Goal: Task Accomplishment & Management: Use online tool/utility

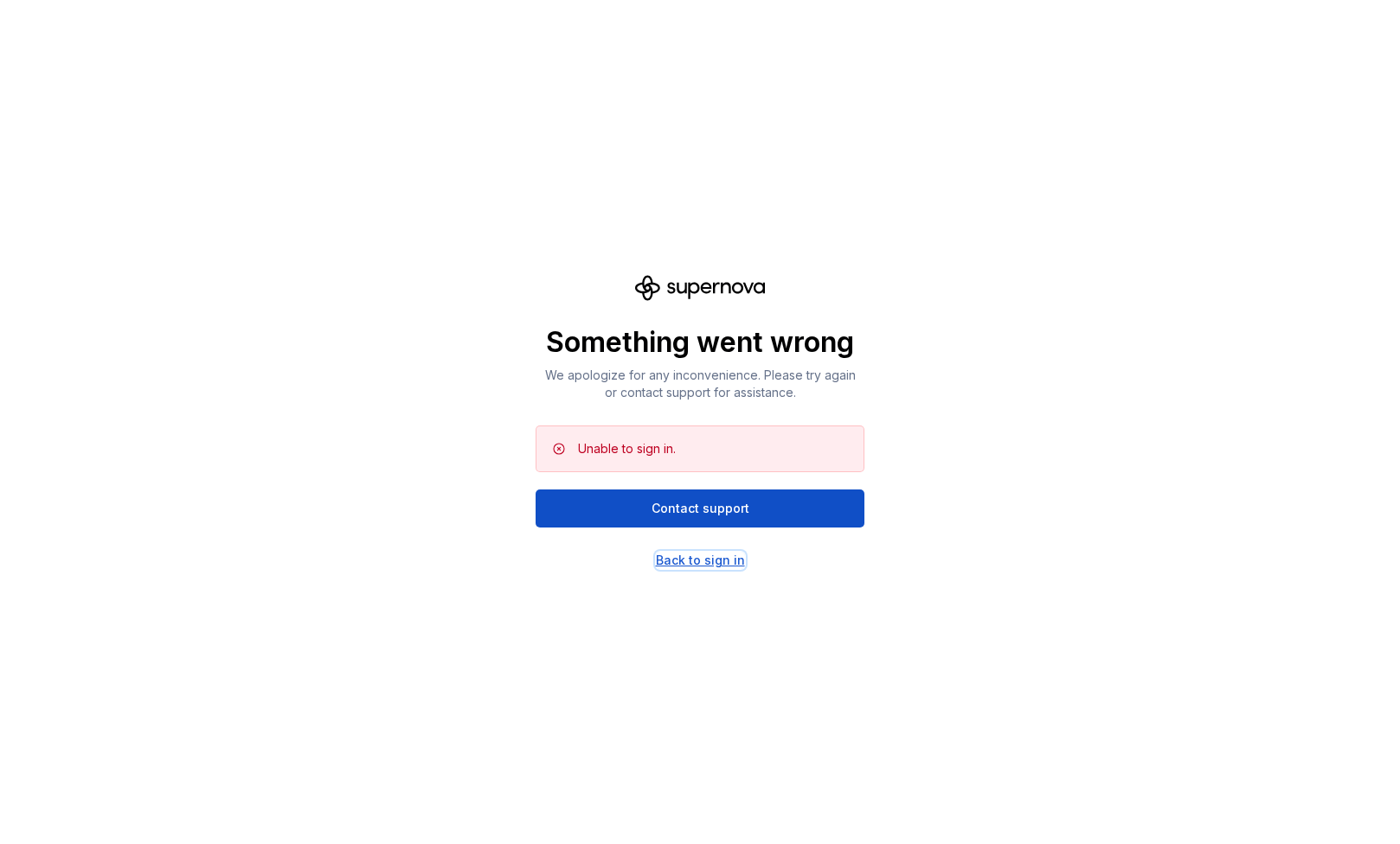
click at [699, 559] on div "Back to sign in" at bounding box center [700, 560] width 89 height 17
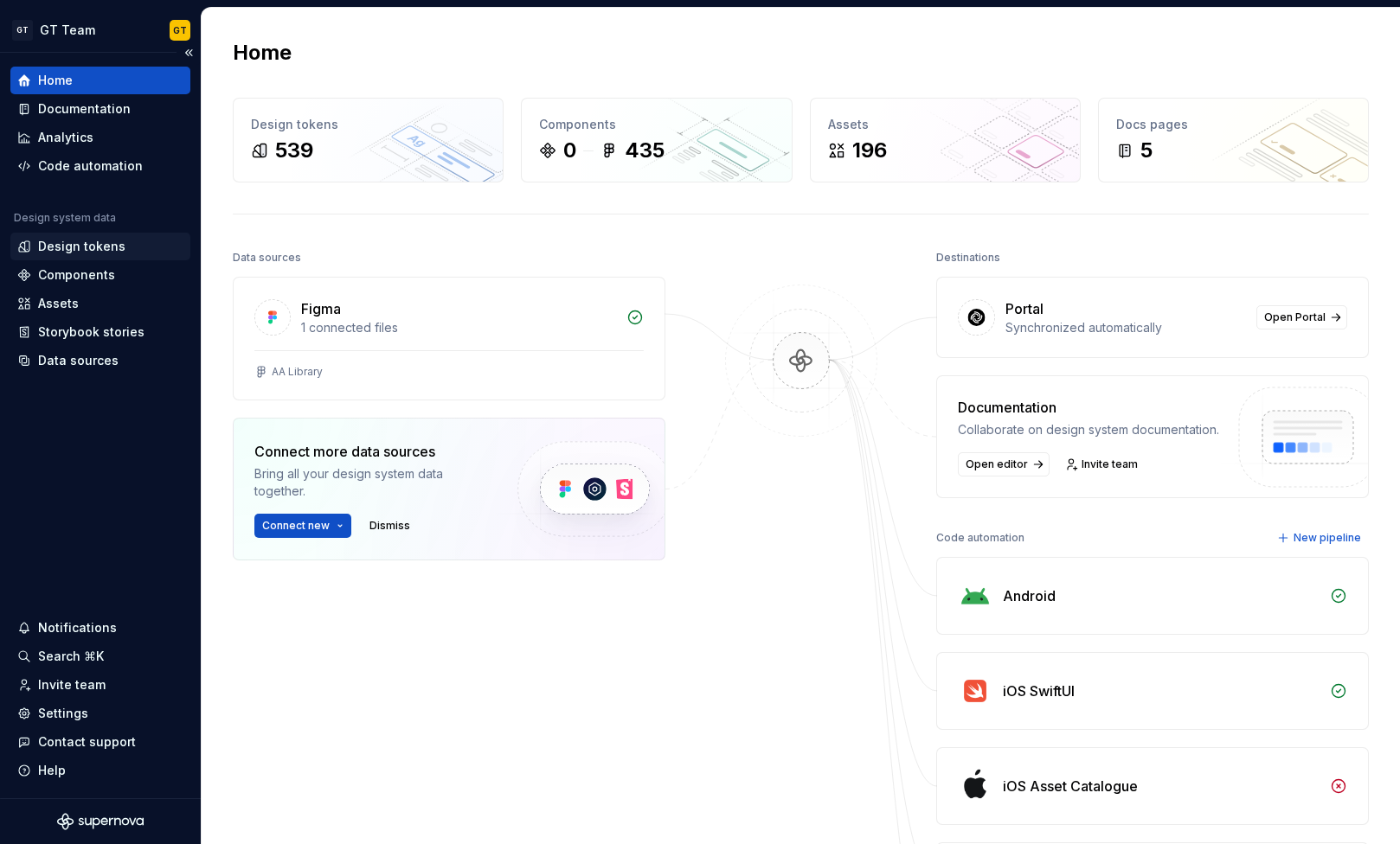
click at [89, 243] on div "Design tokens" at bounding box center [82, 246] width 87 height 17
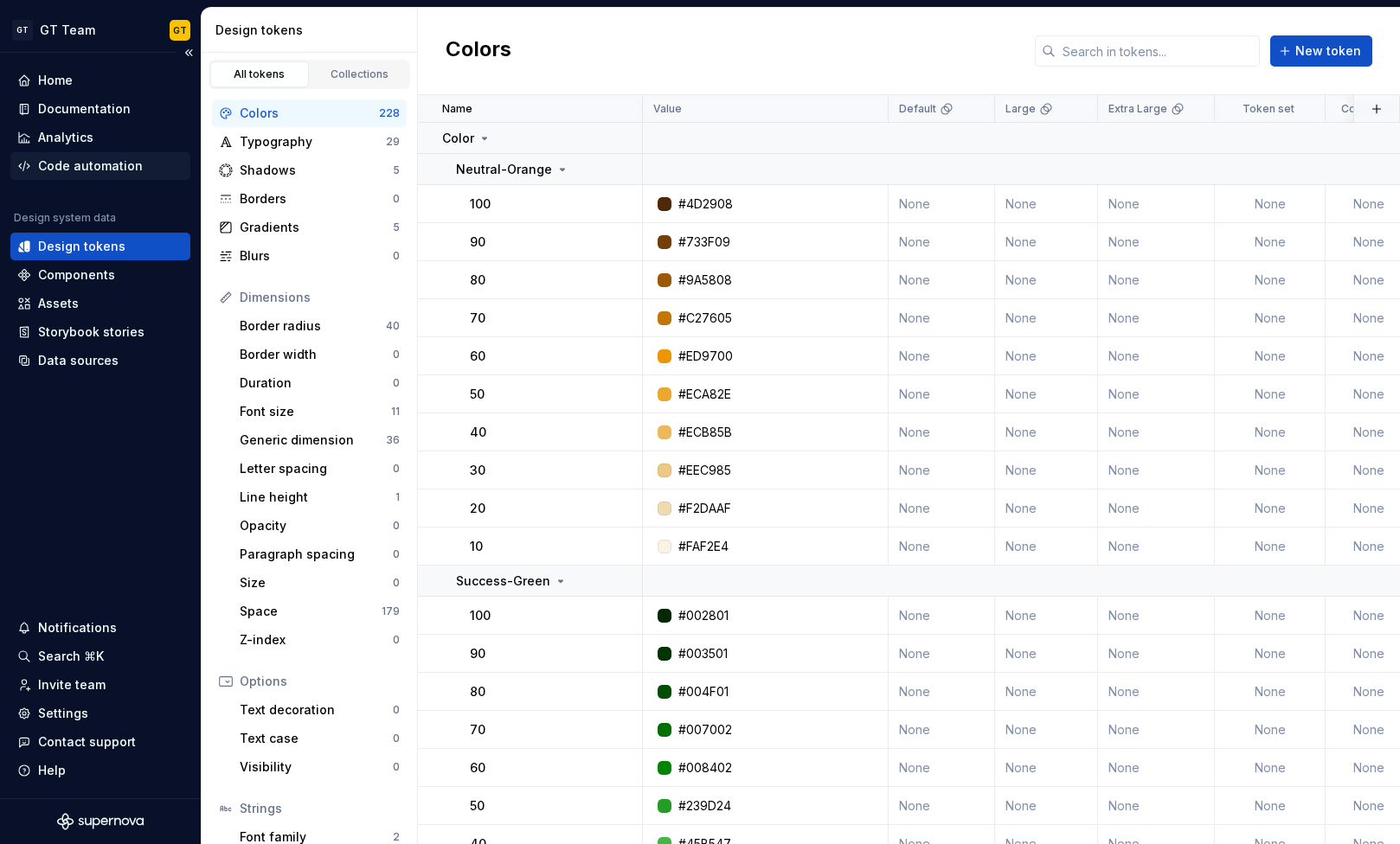
click at [83, 165] on div "Code automation" at bounding box center [91, 165] width 105 height 17
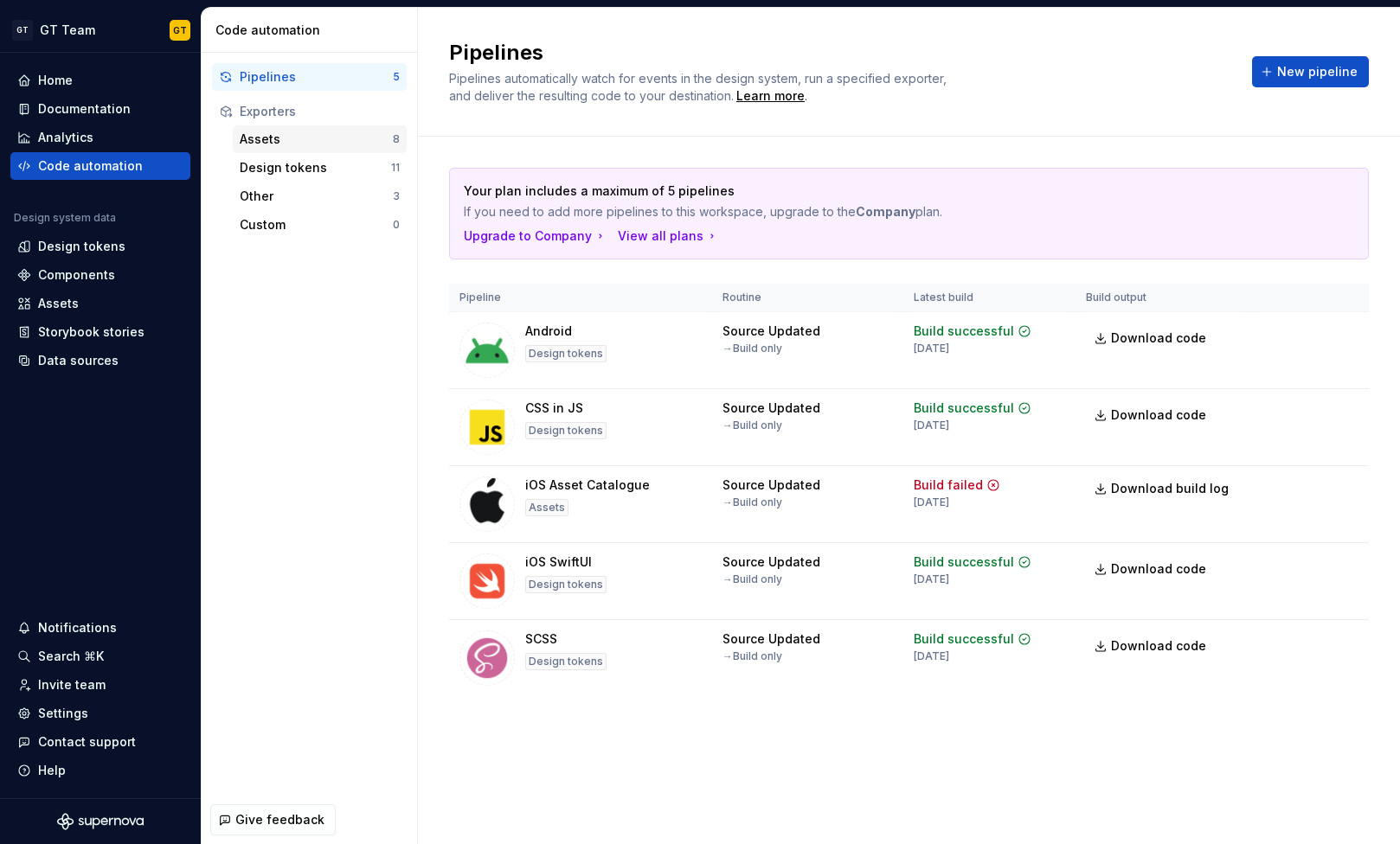
click at [258, 134] on div "Assets" at bounding box center [316, 139] width 153 height 17
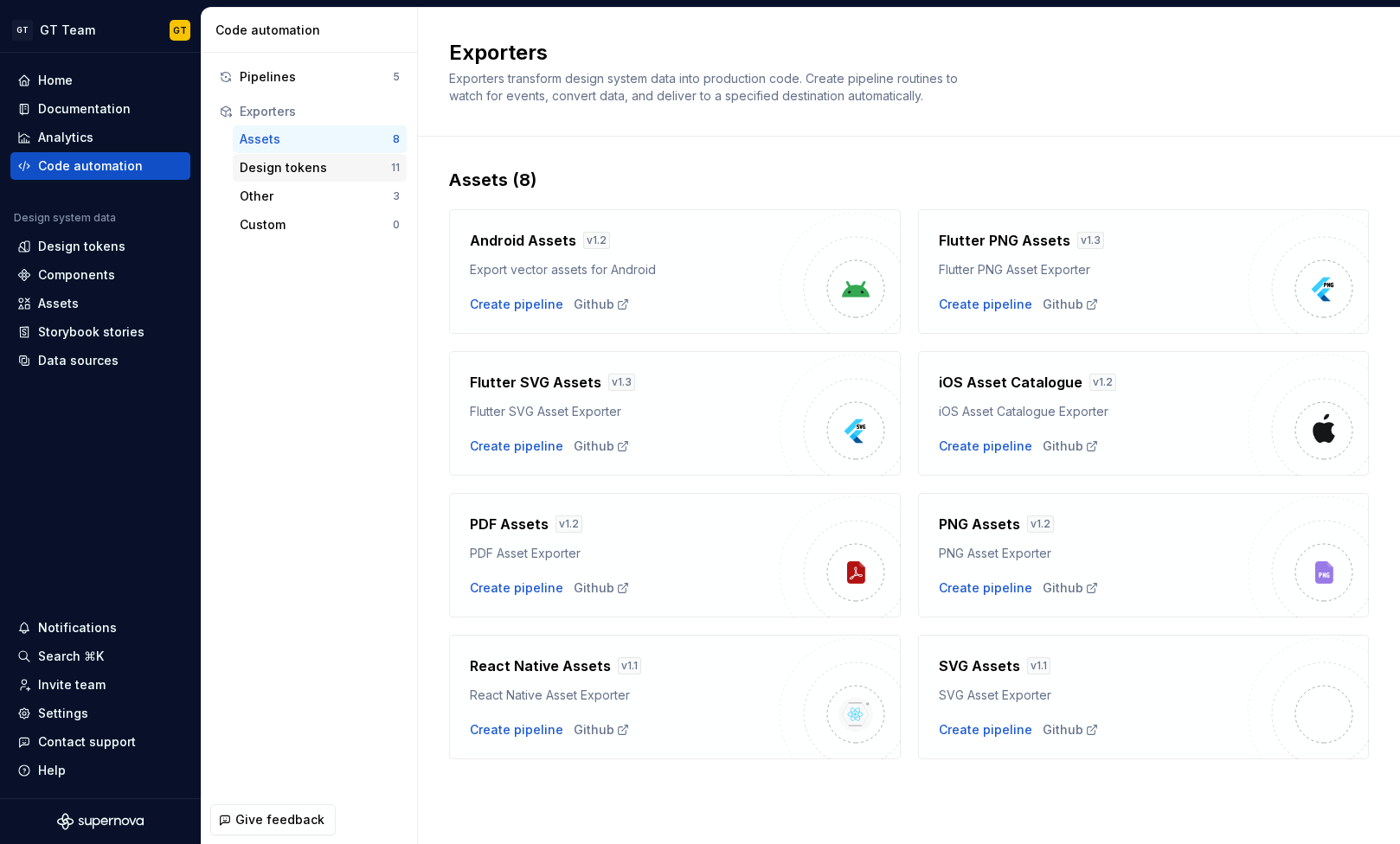
click at [316, 168] on div "Design tokens" at bounding box center [316, 167] width 151 height 17
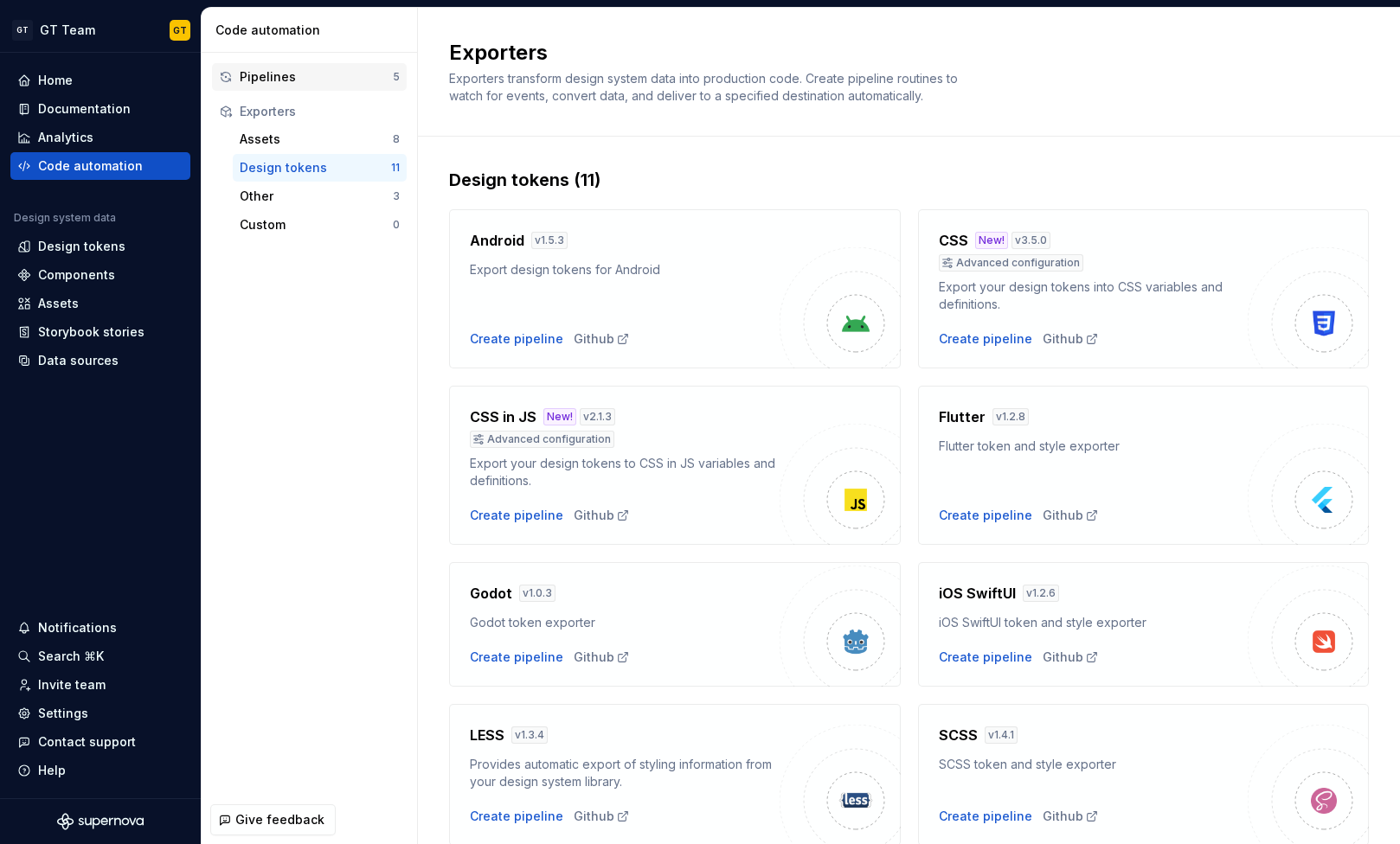
click at [302, 87] on div "Pipelines 5" at bounding box center [309, 76] width 195 height 28
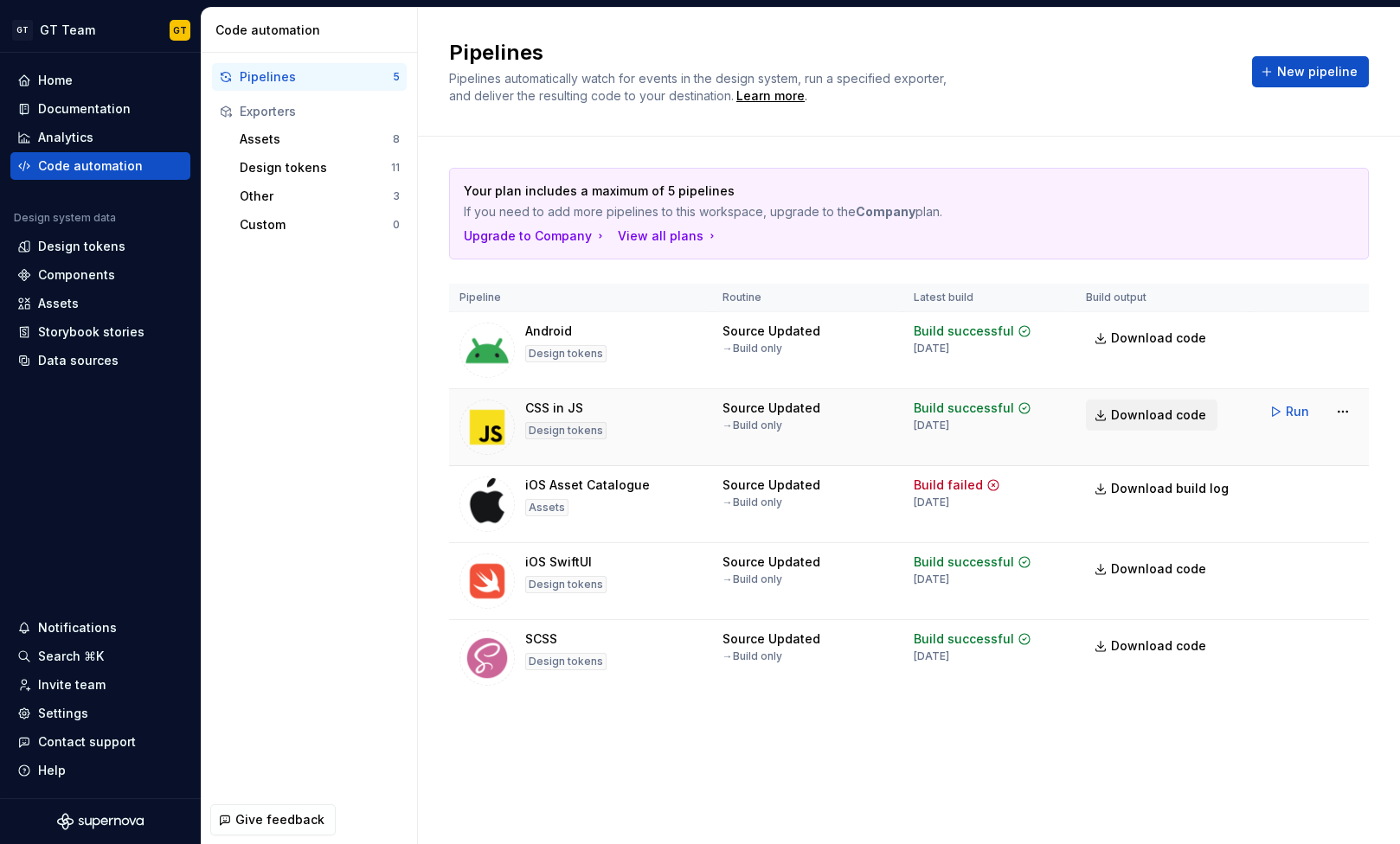
click at [1189, 419] on span "Download code" at bounding box center [1158, 415] width 95 height 17
click at [1156, 428] on link "Download code" at bounding box center [1152, 415] width 132 height 31
click at [1303, 418] on span "Run" at bounding box center [1298, 411] width 23 height 17
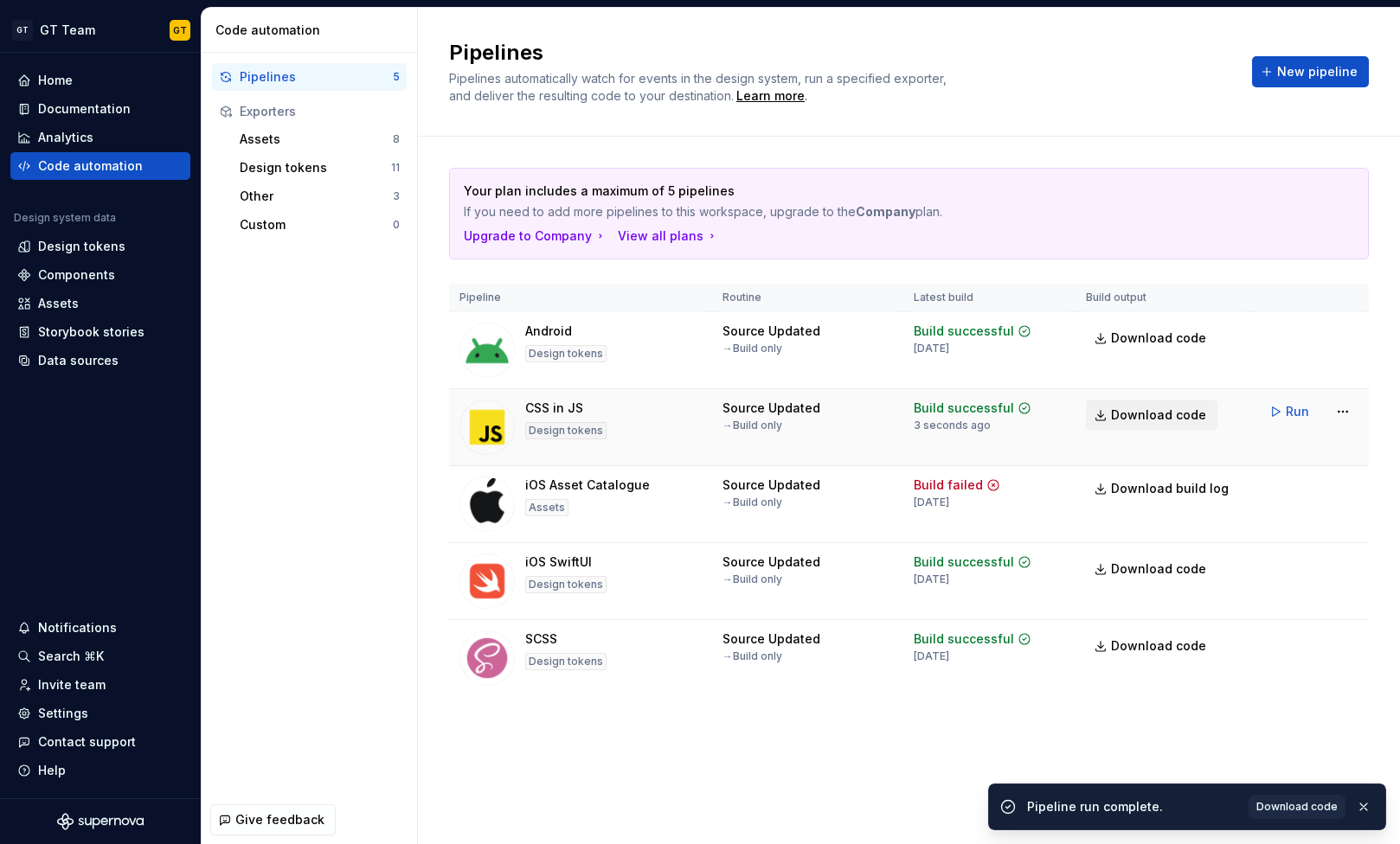
click at [1170, 418] on span "Download code" at bounding box center [1158, 415] width 95 height 17
